Goal: Task Accomplishment & Management: Manage account settings

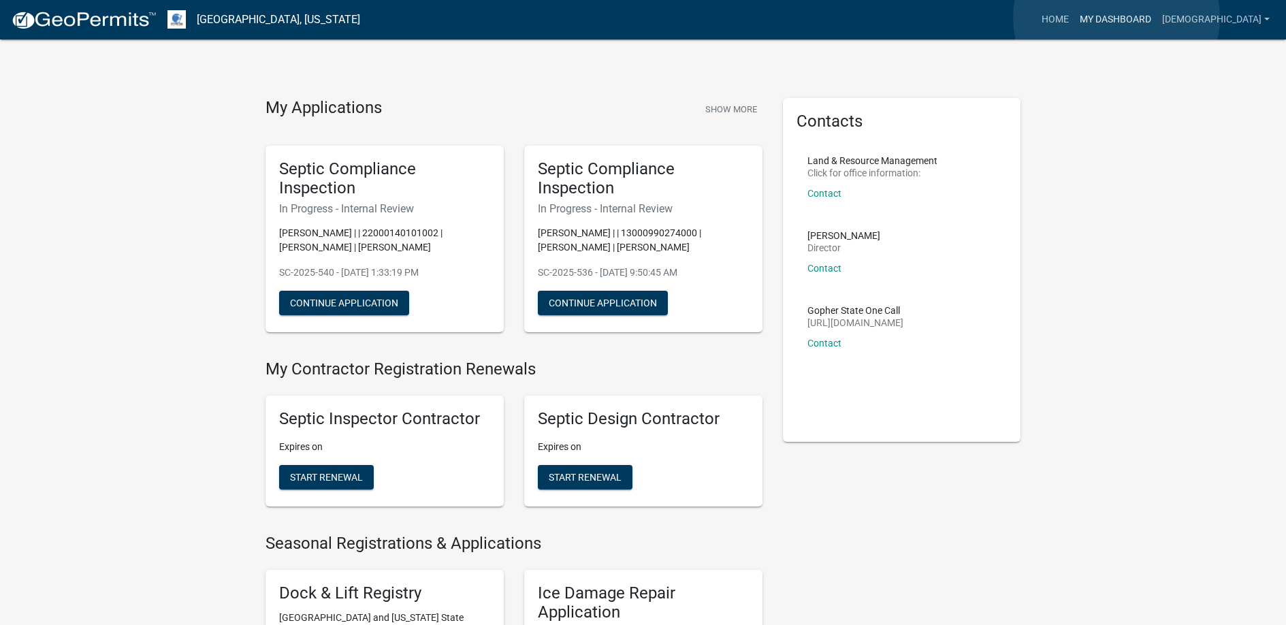
click at [1117, 18] on link "My Dashboard" at bounding box center [1116, 20] width 82 height 26
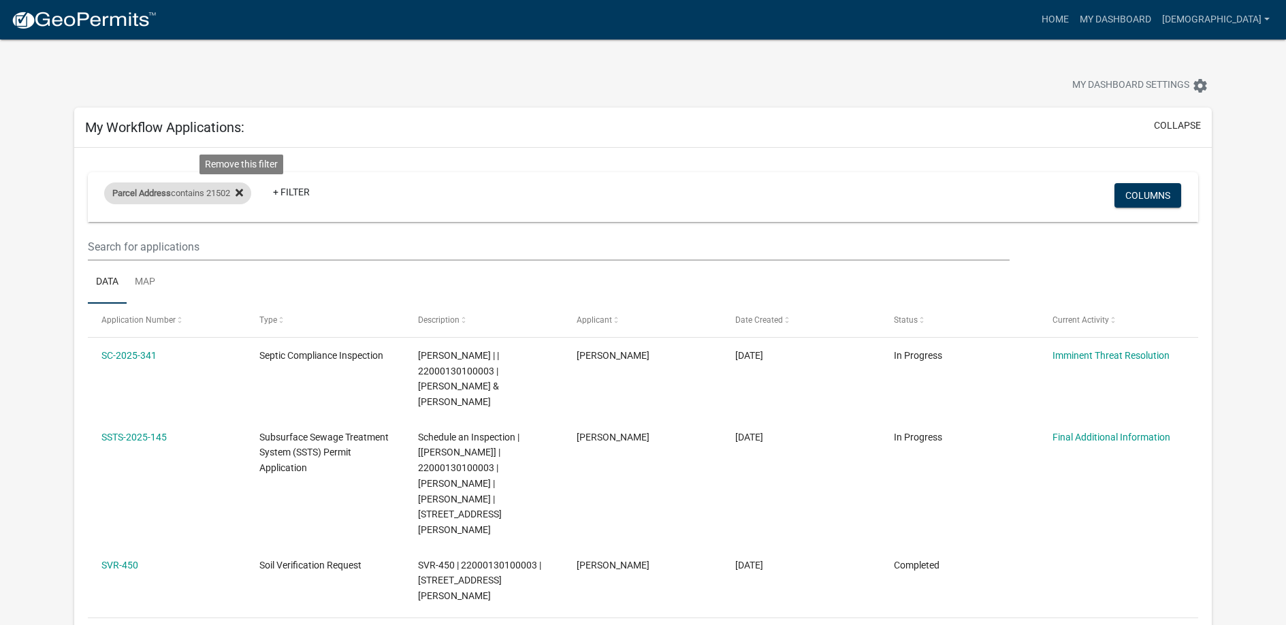
click at [243, 188] on icon at bounding box center [239, 192] width 7 height 11
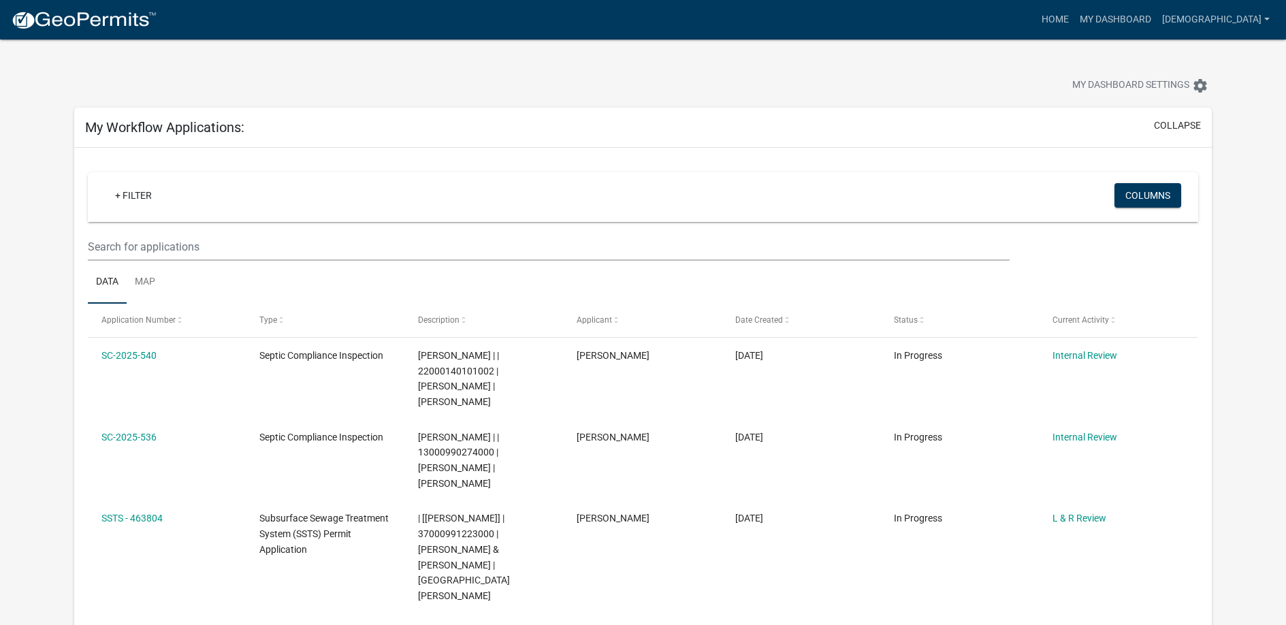
click at [221, 191] on div "+ Filter" at bounding box center [460, 197] width 732 height 28
drag, startPoint x: 182, startPoint y: 194, endPoint x: 174, endPoint y: 194, distance: 8.2
click at [174, 194] on div "+ Filter" at bounding box center [460, 197] width 732 height 28
drag, startPoint x: 155, startPoint y: 194, endPoint x: 118, endPoint y: 196, distance: 36.8
click at [118, 196] on div "+ Filter" at bounding box center [460, 197] width 732 height 28
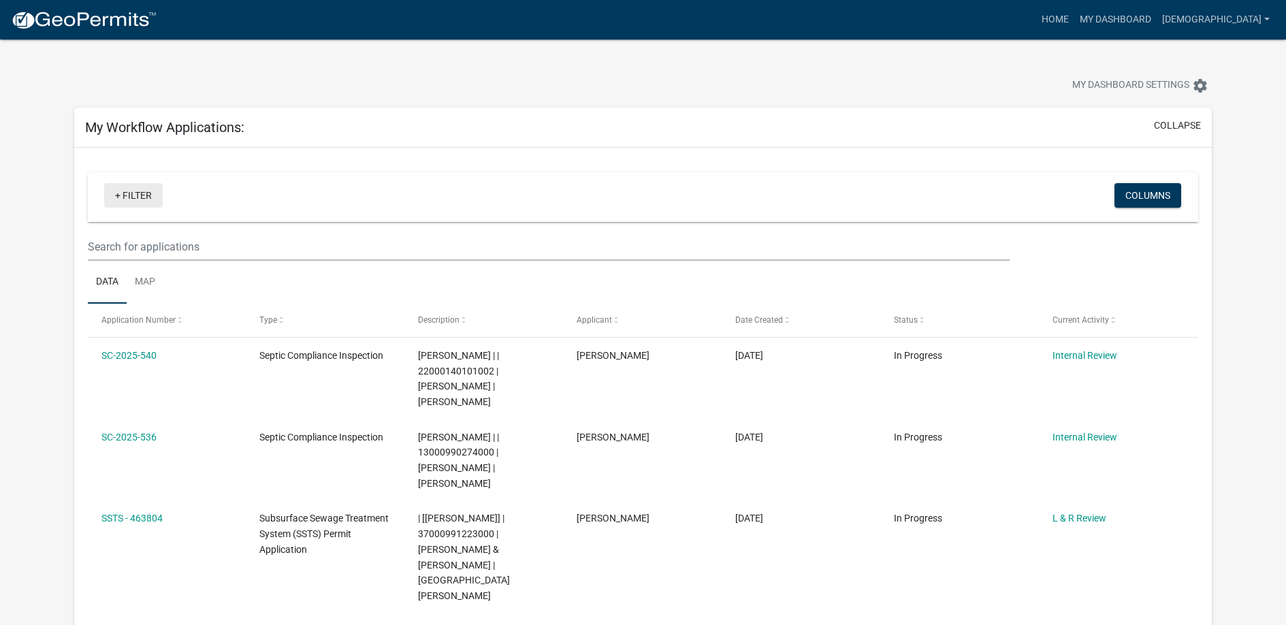
click at [132, 190] on link "+ Filter" at bounding box center [133, 195] width 59 height 25
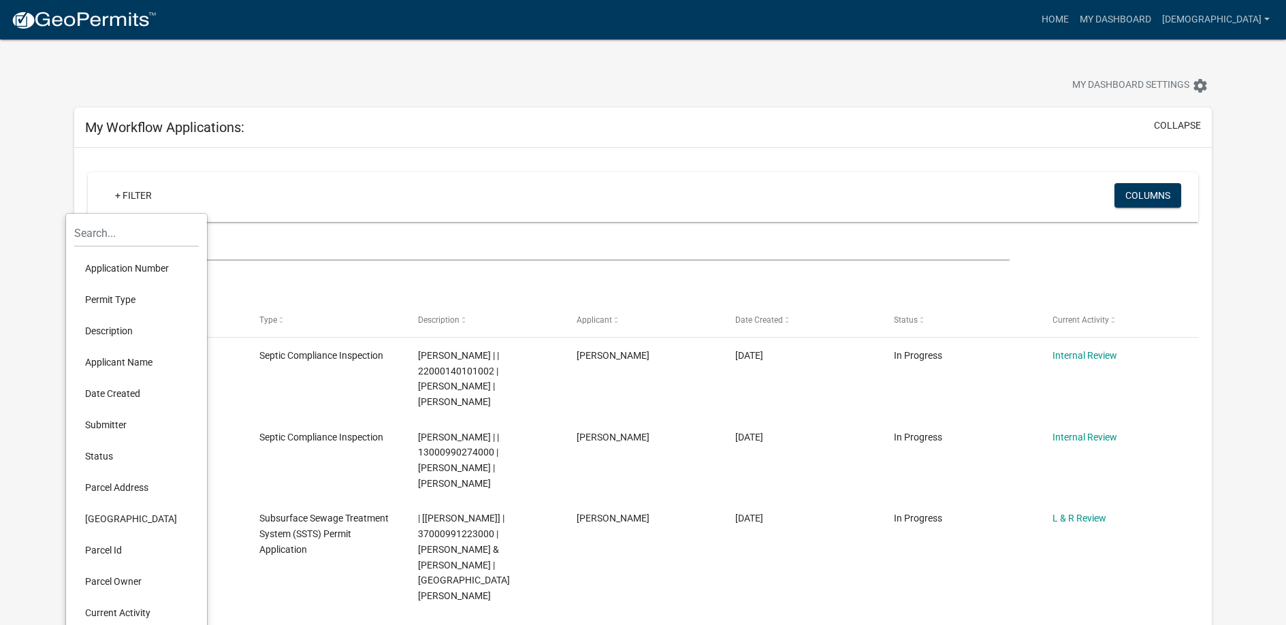
click at [119, 486] on li "Parcel Address" at bounding box center [136, 487] width 125 height 31
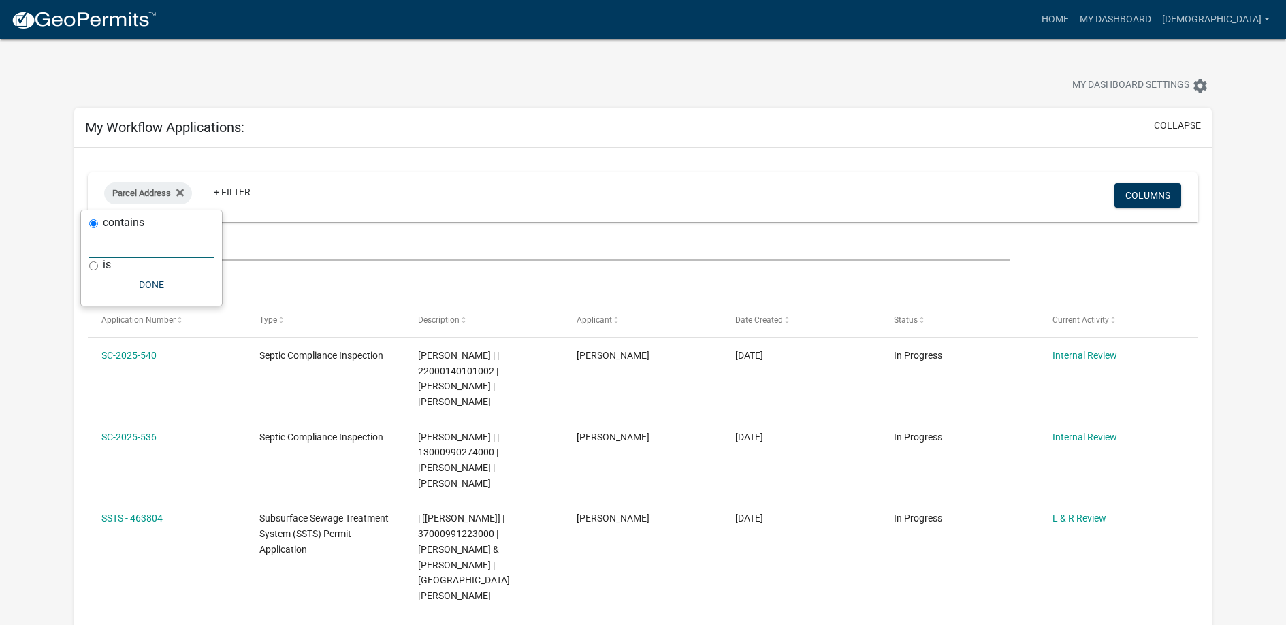
click at [127, 246] on input "text" at bounding box center [151, 244] width 125 height 28
type input "33292"
